Goal: Find specific page/section: Find specific page/section

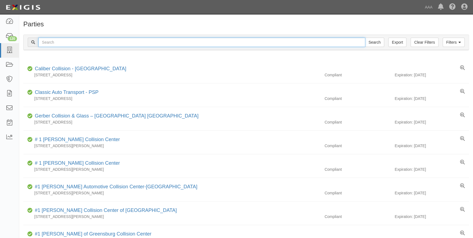
click at [56, 44] on input "text" at bounding box center [201, 42] width 327 height 9
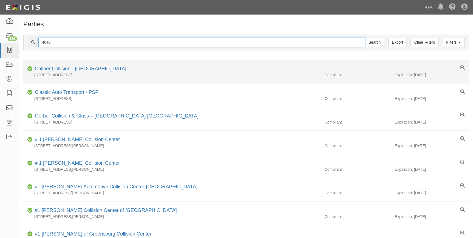
type input "4040"
click at [365, 38] on input "Search" at bounding box center [374, 42] width 19 height 9
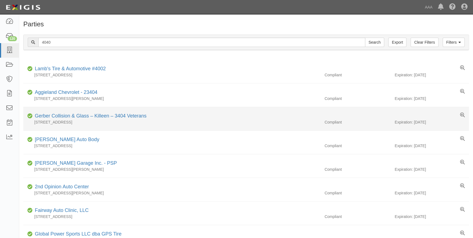
scroll to position [25, 0]
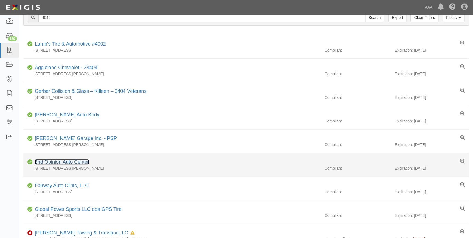
click at [68, 159] on link "2nd Opinion Auto Center" at bounding box center [62, 161] width 54 height 5
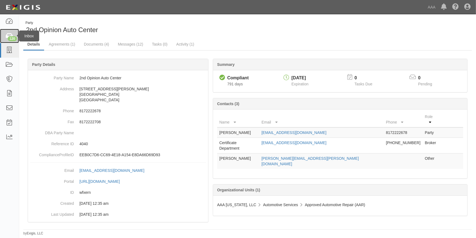
click at [12, 41] on div "120" at bounding box center [12, 38] width 9 height 5
